Goal: Check status: Check status

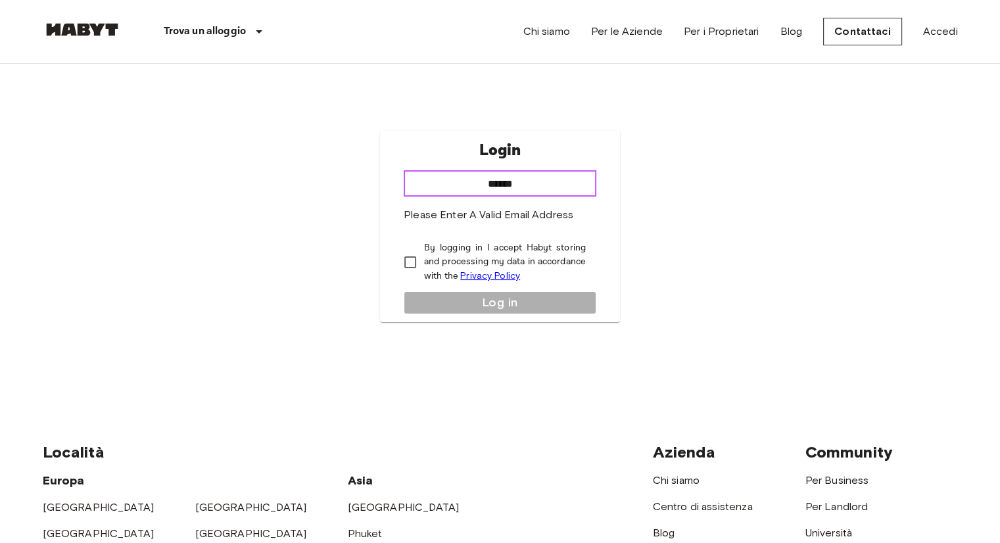
type input "**********"
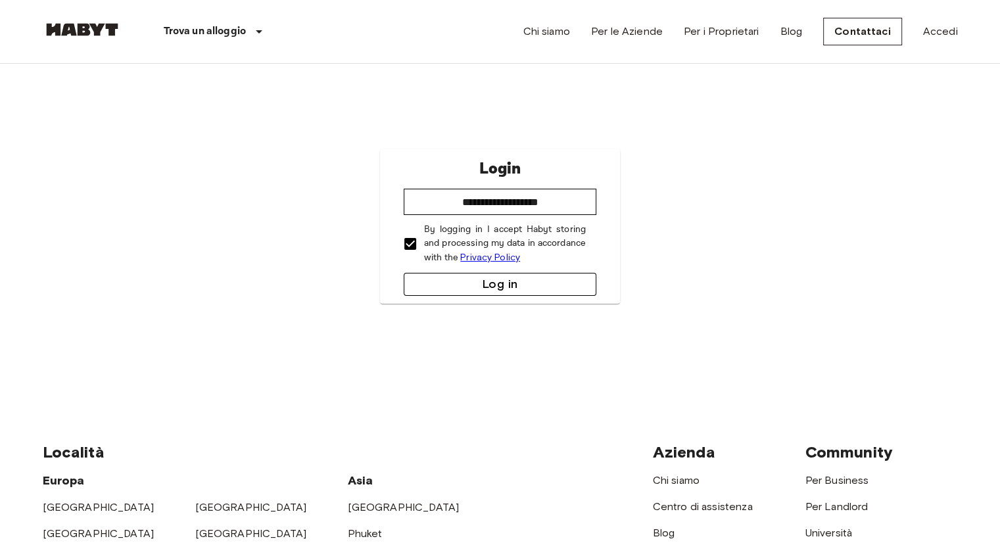
click at [474, 293] on button "Log in" at bounding box center [500, 284] width 193 height 23
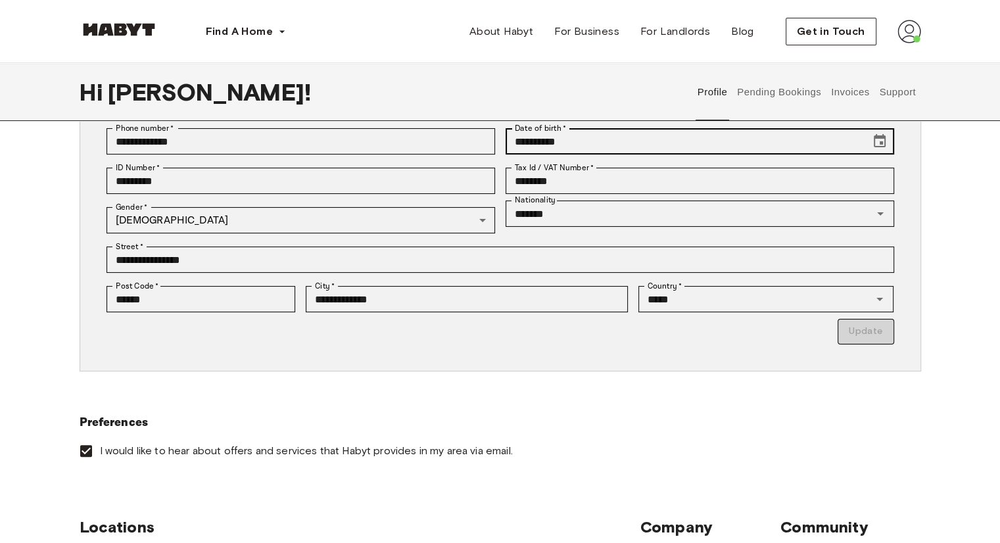
scroll to position [178, 0]
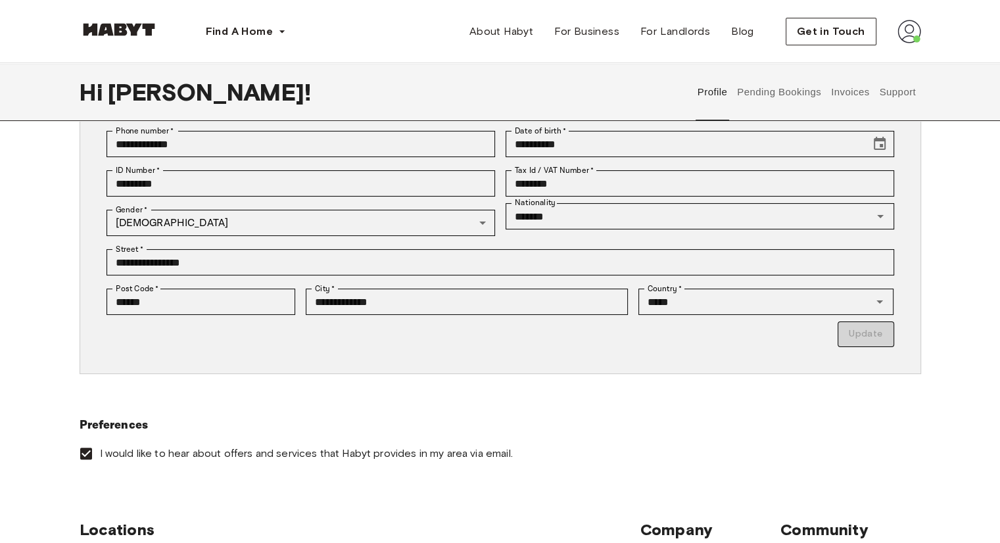
click at [760, 103] on button "Pending Bookings" at bounding box center [779, 92] width 87 height 58
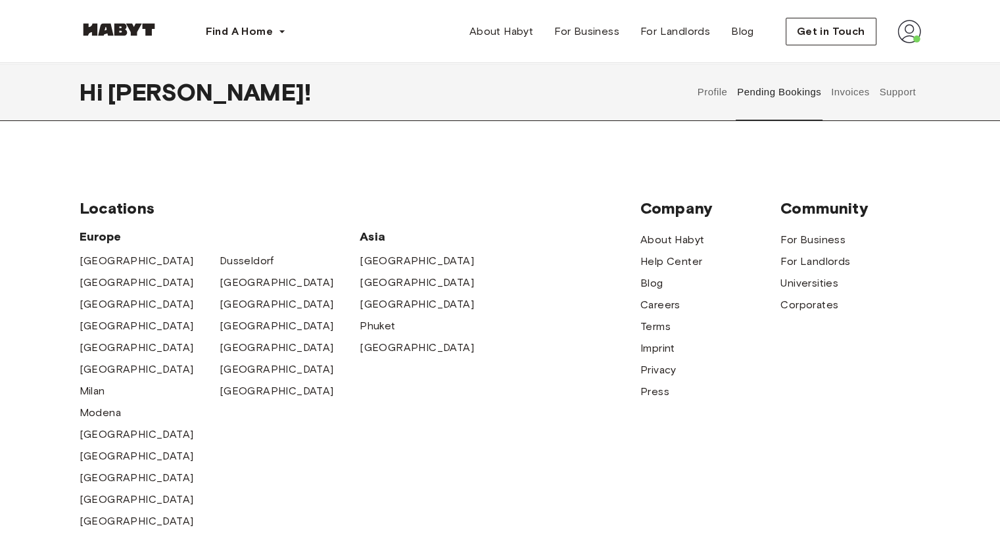
click at [858, 86] on button "Invoices" at bounding box center [849, 92] width 41 height 58
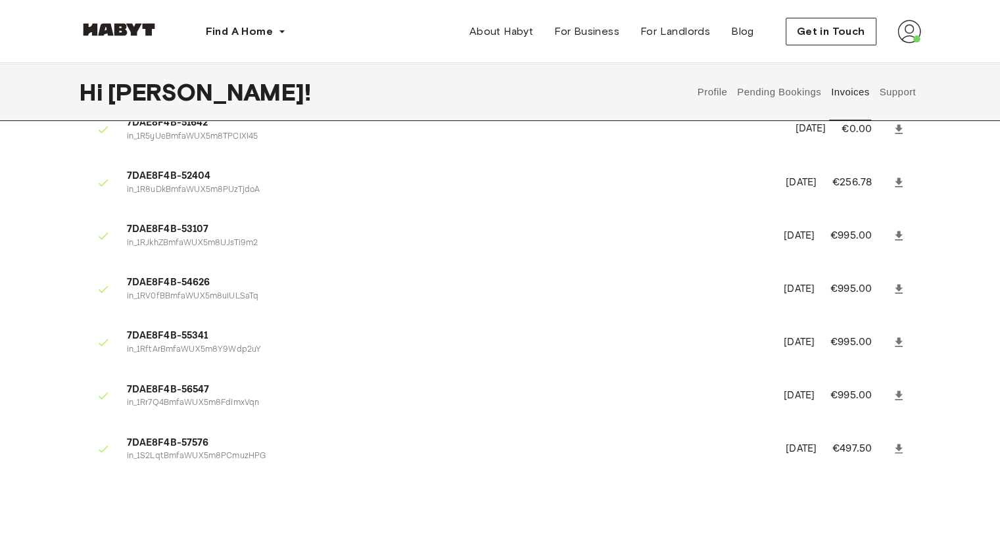
click at [892, 91] on button "Support" at bounding box center [898, 92] width 40 height 58
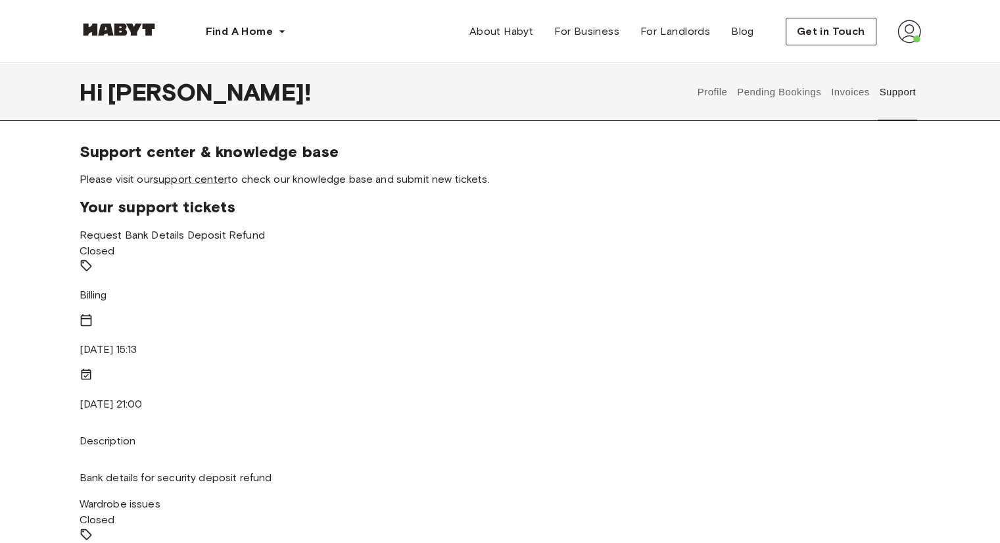
click at [776, 93] on button "Pending Bookings" at bounding box center [779, 92] width 87 height 58
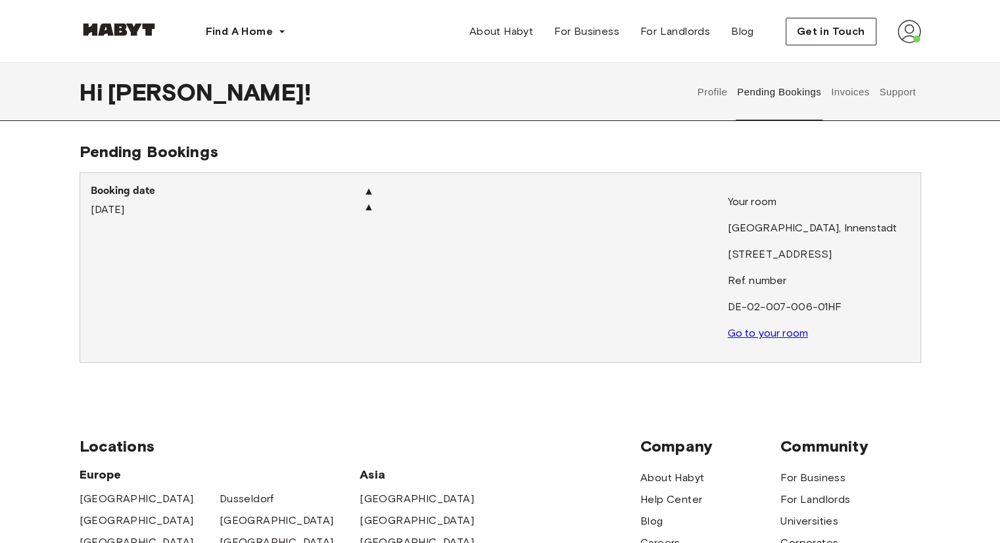
click at [717, 96] on button "Profile" at bounding box center [713, 92] width 34 height 58
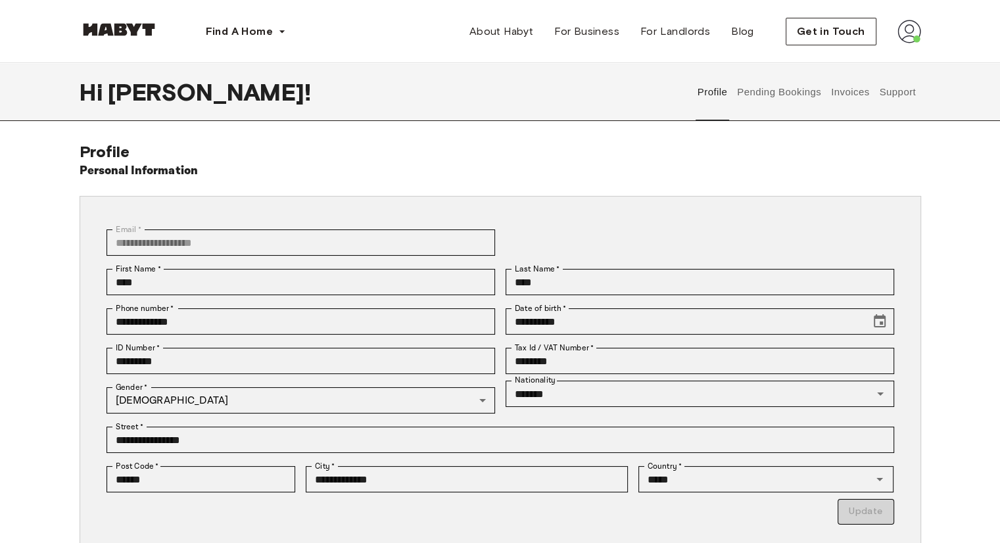
click at [774, 95] on button "Pending Bookings" at bounding box center [779, 92] width 87 height 58
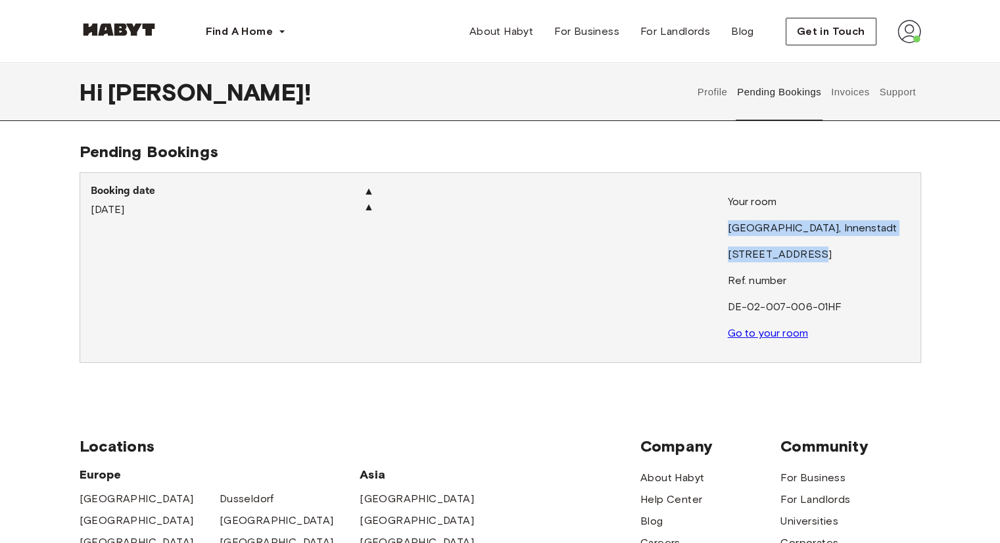
drag, startPoint x: 802, startPoint y: 256, endPoint x: 737, endPoint y: 235, distance: 67.8
click at [737, 235] on div "Your room MUNICH , Innenstadt Frauenstraße 10 Ref. number DE-02-007-006-01HF Go…" at bounding box center [819, 267] width 182 height 147
copy div "MUNICH , Innenstadt Frauenstraße 10"
click at [814, 260] on p "Frauenstraße 10" at bounding box center [819, 255] width 182 height 16
drag, startPoint x: 813, startPoint y: 257, endPoint x: 741, endPoint y: 236, distance: 75.2
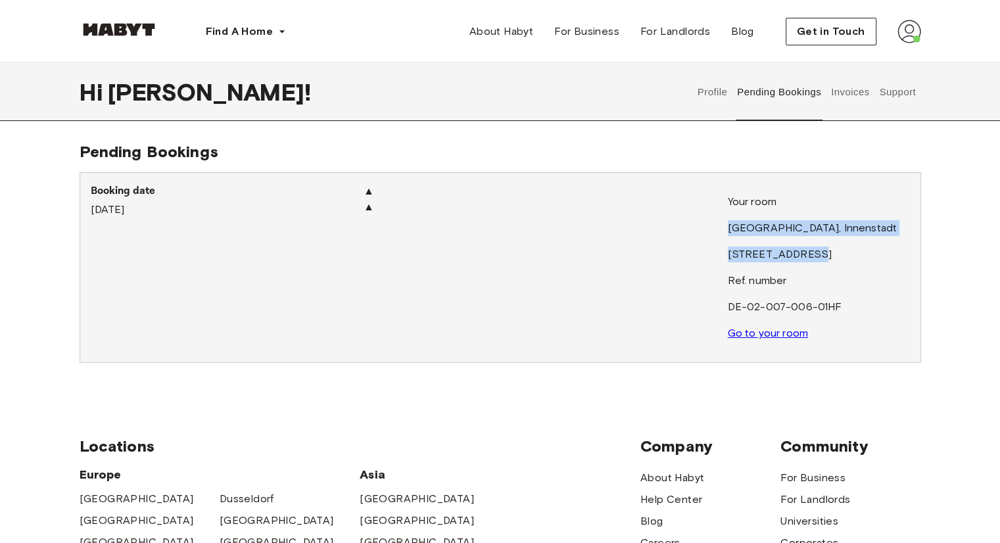
click at [741, 236] on div "Your room MUNICH , Innenstadt Frauenstraße 10 Ref. number DE-02-007-006-01HF Go…" at bounding box center [819, 267] width 182 height 147
copy div "MUNICH , Innenstadt Frauenstraße 10"
click at [835, 258] on p "Frauenstraße 10" at bounding box center [819, 255] width 182 height 16
drag, startPoint x: 812, startPoint y: 255, endPoint x: 733, endPoint y: 255, distance: 78.3
click at [733, 255] on div "Your room MUNICH , Innenstadt Frauenstraße 10 Ref. number DE-02-007-006-01HF Go…" at bounding box center [819, 267] width 182 height 147
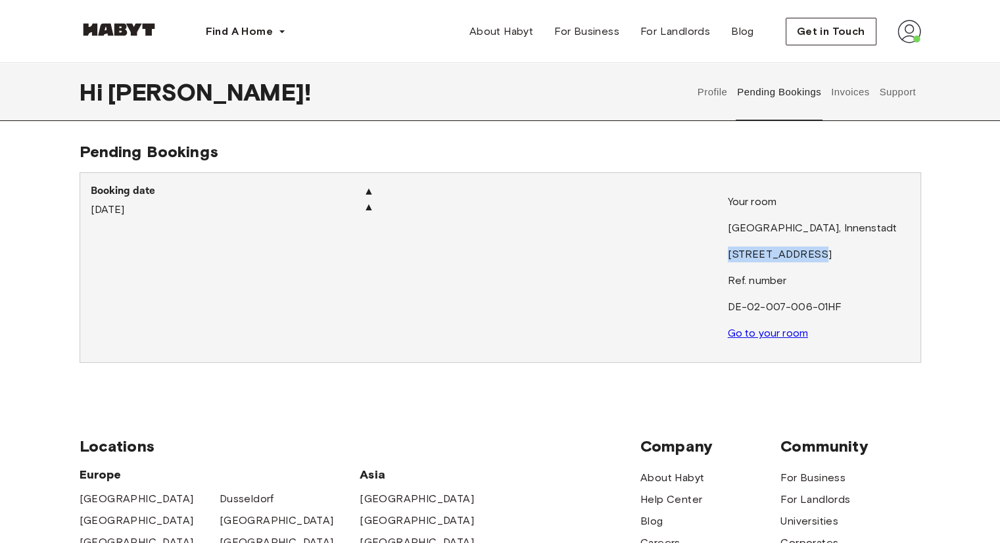
copy p "Frauenstraße 10"
click at [914, 33] on img at bounding box center [910, 32] width 24 height 24
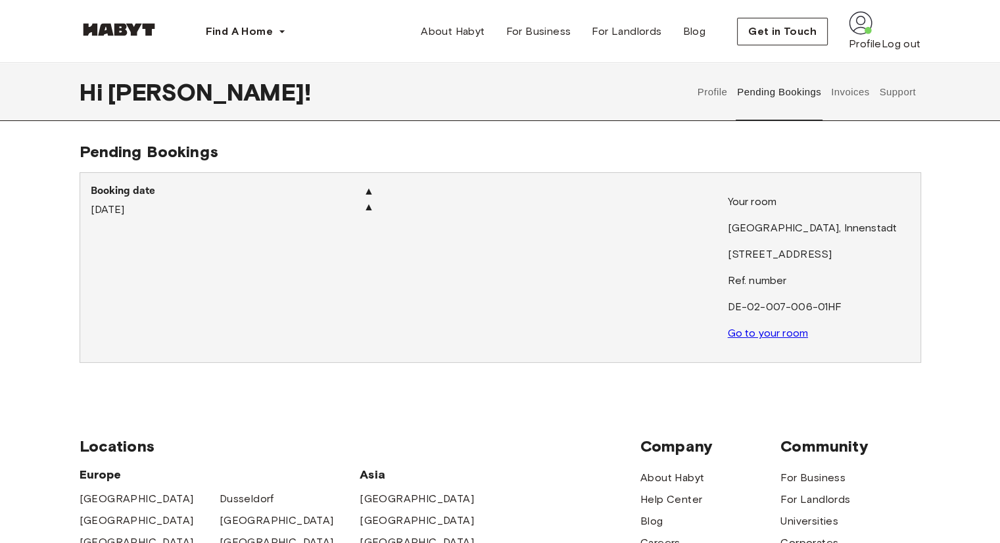
click at [887, 51] on div "Profile Log out" at bounding box center [885, 43] width 72 height 16
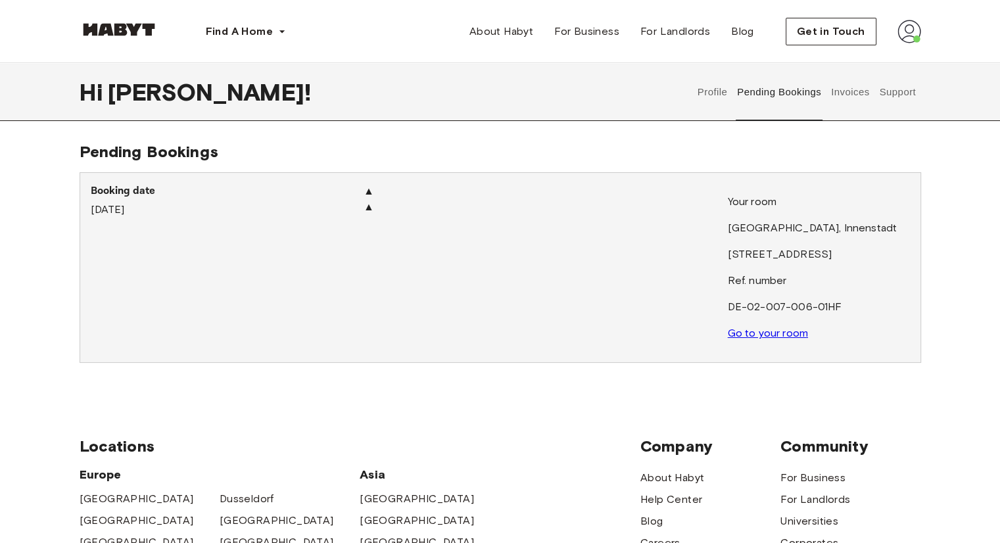
click at [879, 90] on button "Support" at bounding box center [898, 92] width 40 height 58
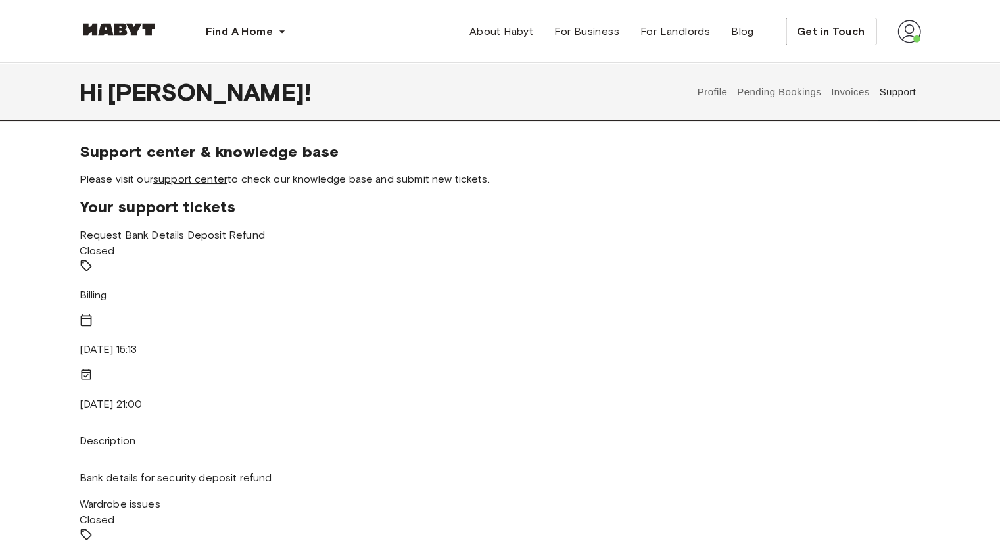
click at [184, 182] on link "support center" at bounding box center [190, 179] width 74 height 12
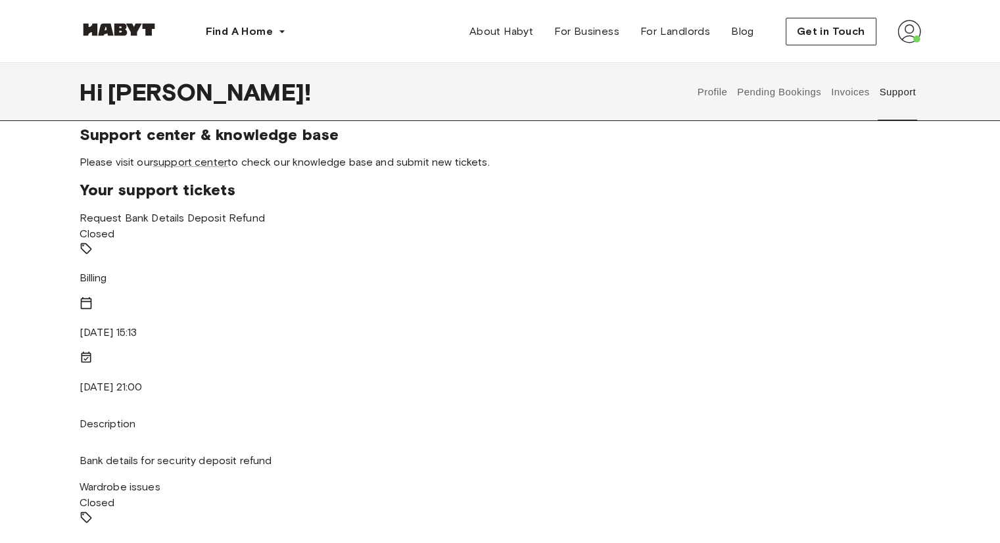
click at [717, 90] on button "Profile" at bounding box center [713, 92] width 34 height 58
